Goal: Task Accomplishment & Management: Use online tool/utility

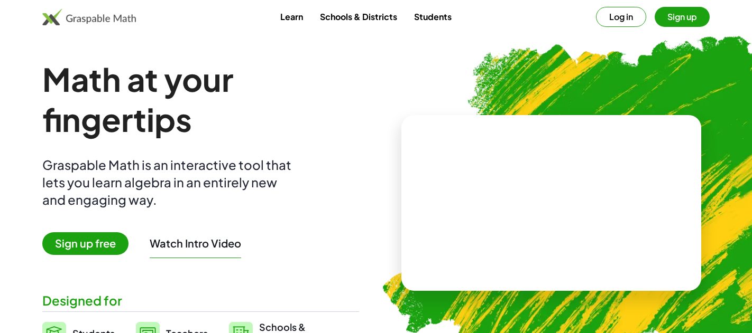
click at [85, 247] on span "Sign up free" at bounding box center [85, 244] width 86 height 23
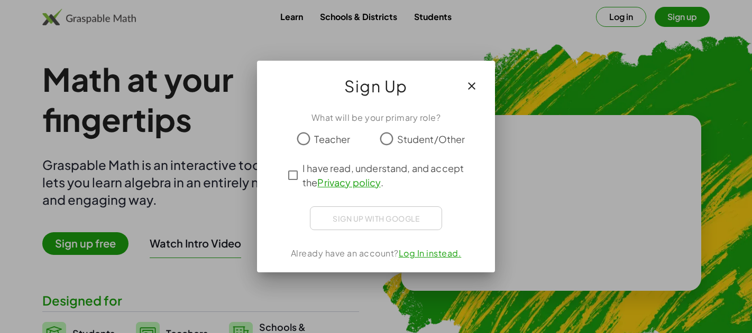
click at [328, 136] on span "Teacher" at bounding box center [332, 139] width 36 height 14
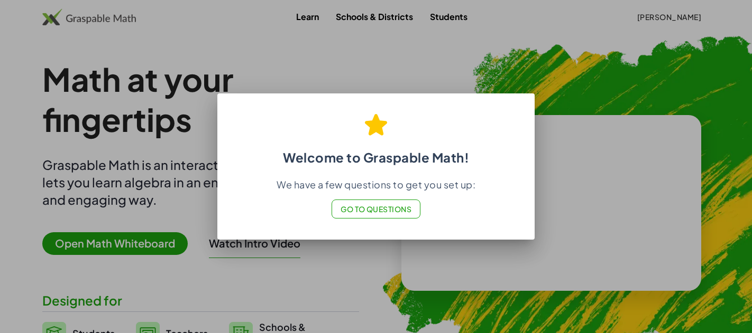
click at [365, 216] on button "Go to Questions" at bounding box center [375, 209] width 89 height 19
click at [475, 63] on div at bounding box center [376, 166] width 752 height 333
click at [154, 253] on div at bounding box center [376, 166] width 752 height 333
click at [352, 215] on button "Go to Questions" at bounding box center [375, 209] width 89 height 19
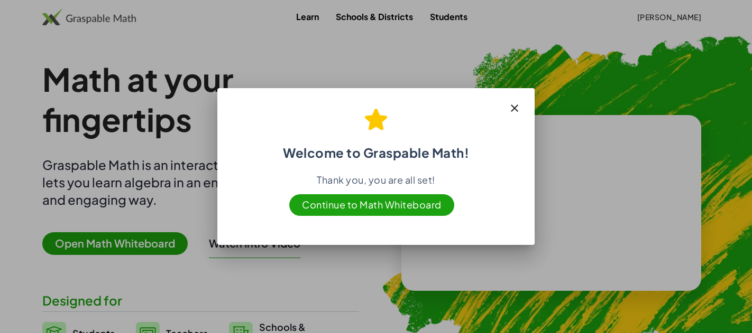
click at [511, 108] on icon "button" at bounding box center [514, 108] width 13 height 13
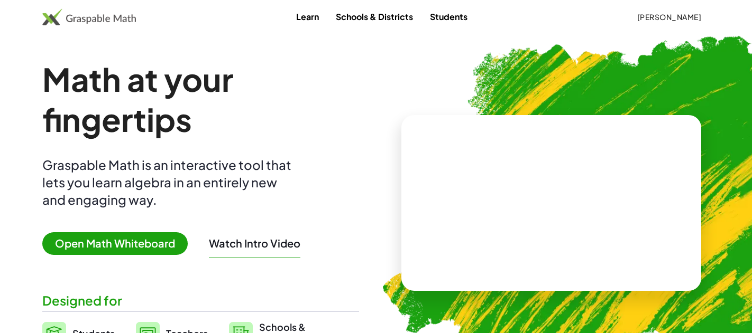
click at [104, 247] on span "Open Math Whiteboard" at bounding box center [114, 244] width 145 height 23
